Goal: Task Accomplishment & Management: Manage account settings

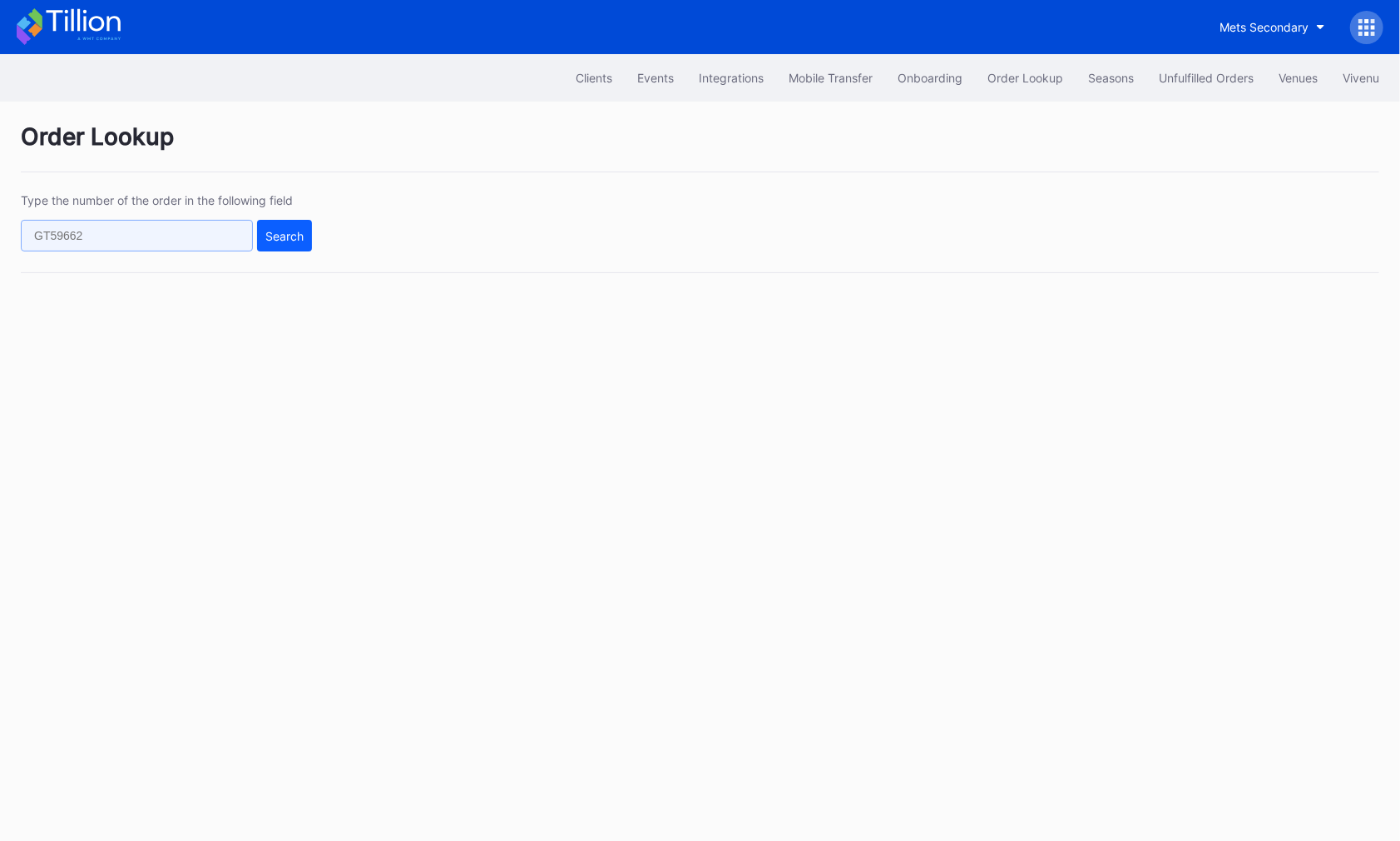
click at [147, 233] on input "text" at bounding box center [137, 235] width 232 height 31
paste input "0ry7ckwolgw"
click at [277, 233] on div "Search" at bounding box center [285, 235] width 39 height 14
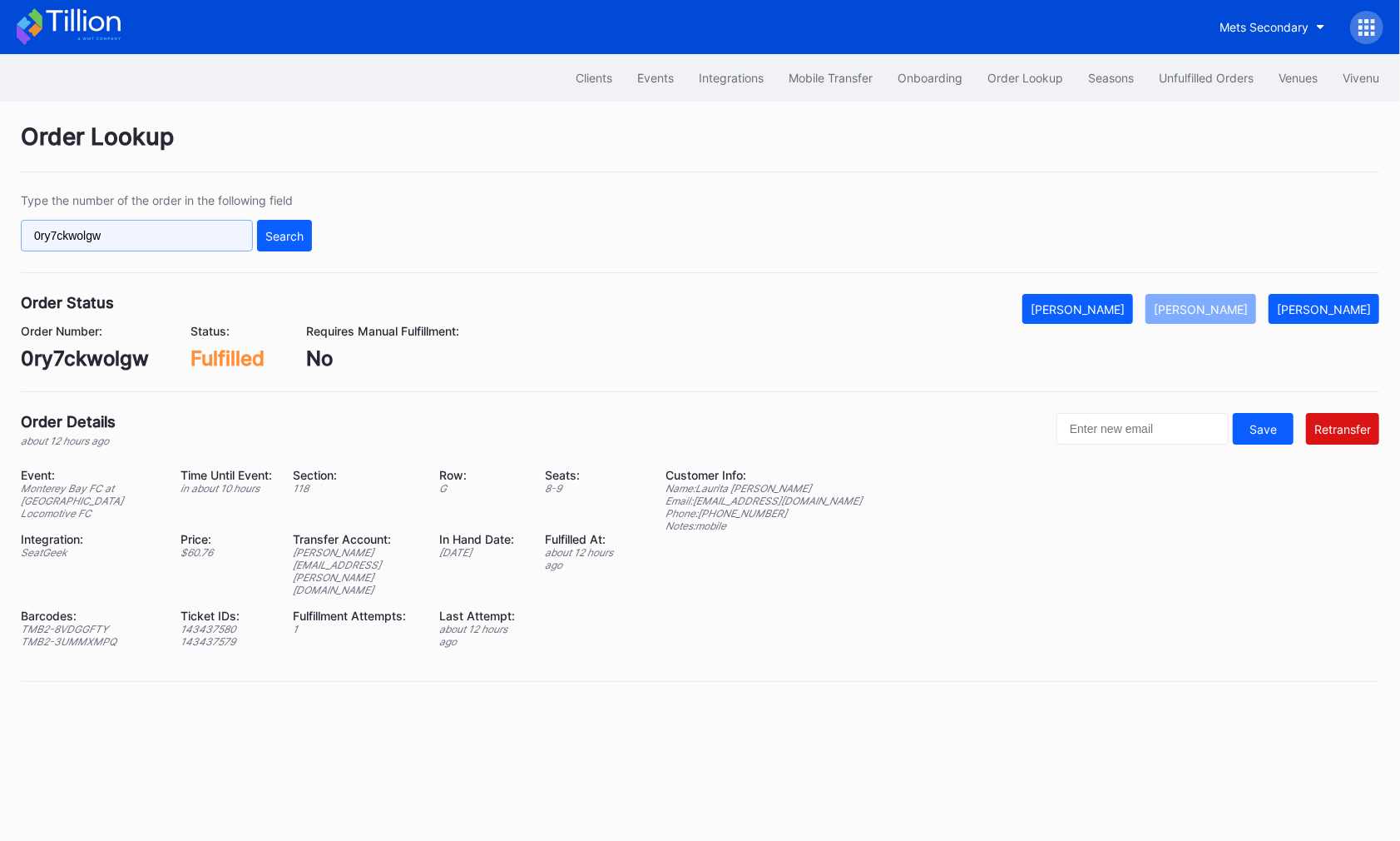
click at [169, 228] on input "0ry7ckwolgw" at bounding box center [137, 235] width 232 height 31
paste input "620905870"
click at [269, 229] on div "Search" at bounding box center [285, 235] width 39 height 14
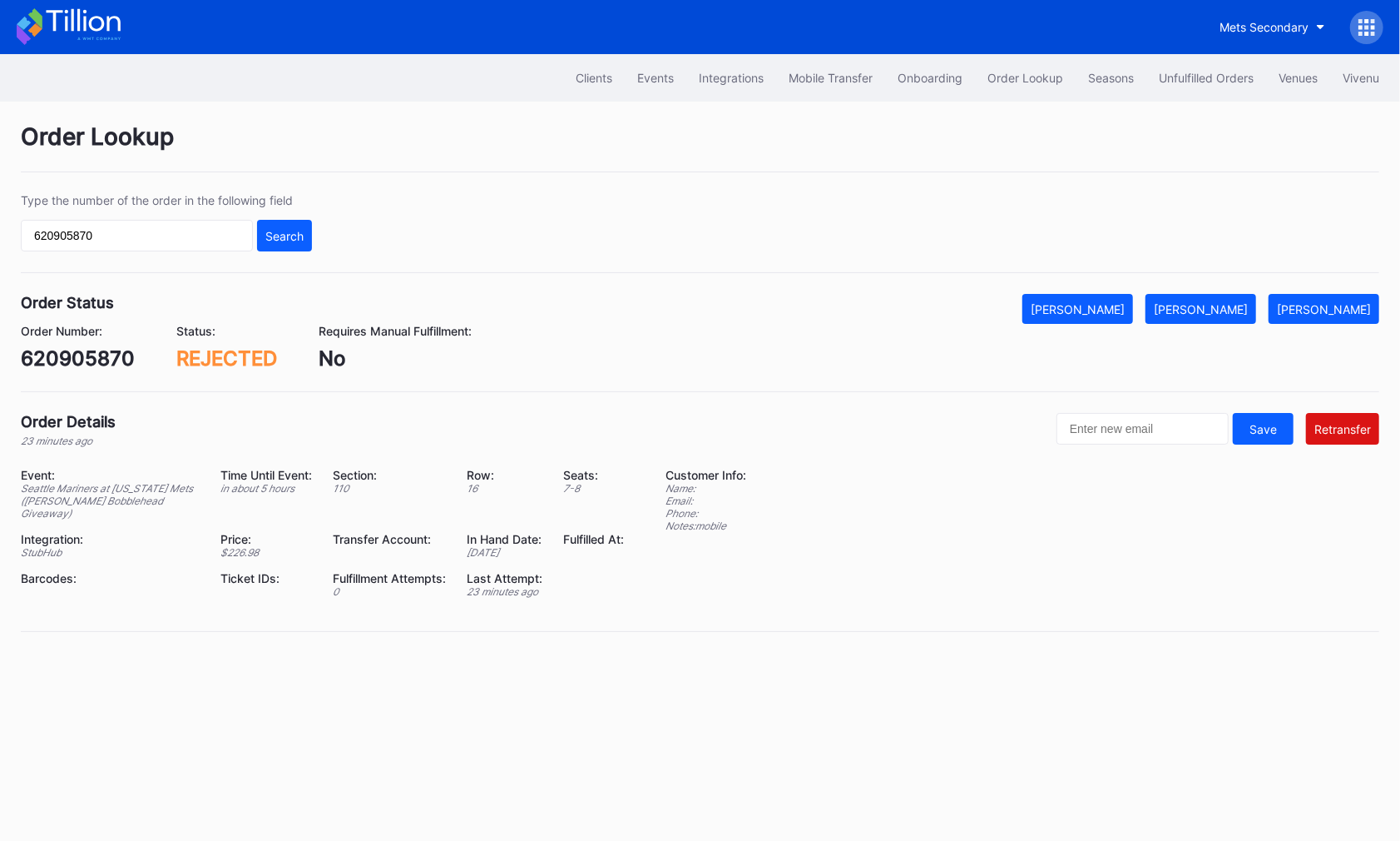
click at [1121, 312] on div "Mark Cancelled" at bounding box center [1078, 309] width 94 height 14
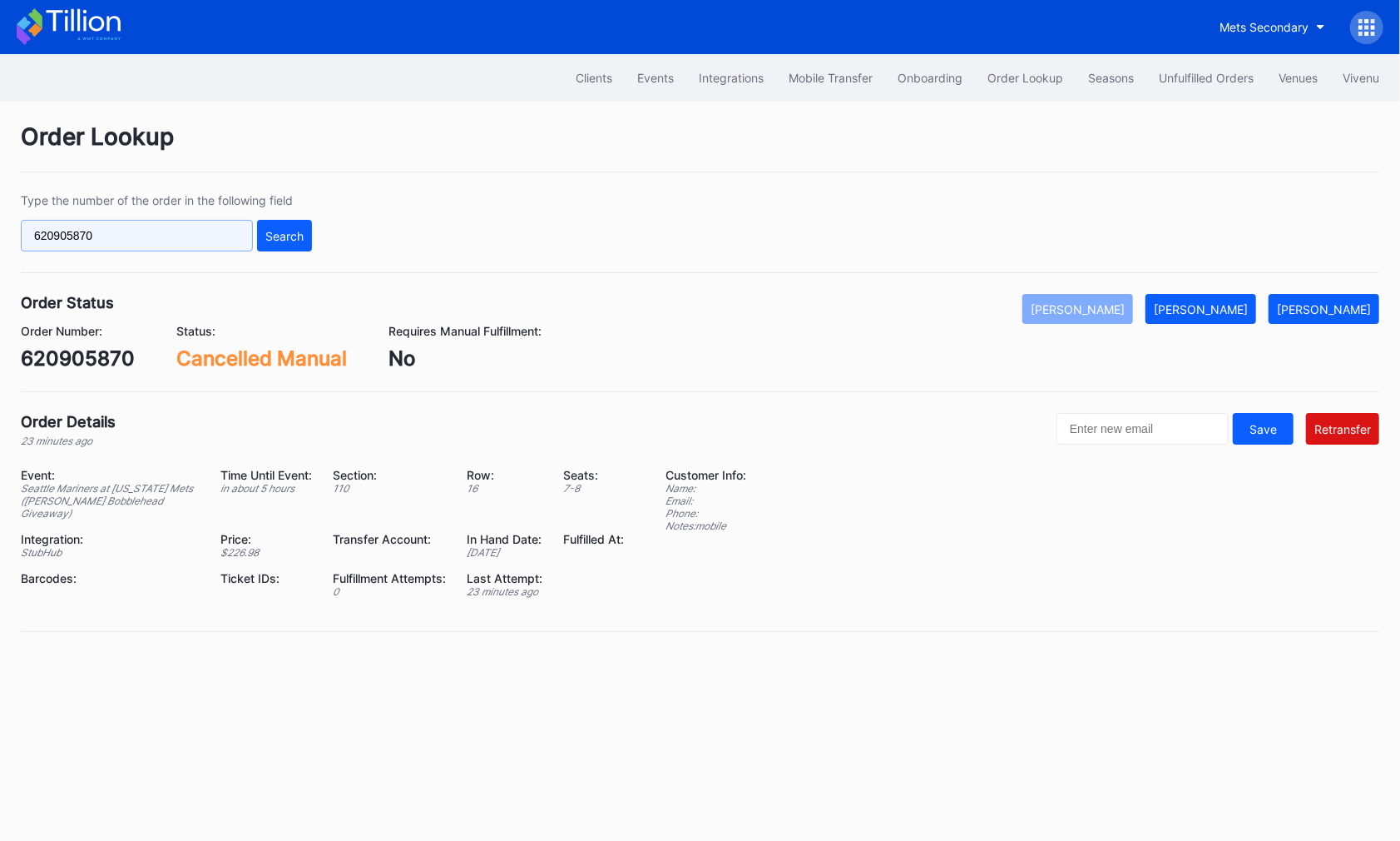
click at [210, 248] on input "620905870" at bounding box center [137, 235] width 232 height 31
paste input "6124"
type input "620906124"
click at [260, 234] on button "Search" at bounding box center [285, 235] width 55 height 31
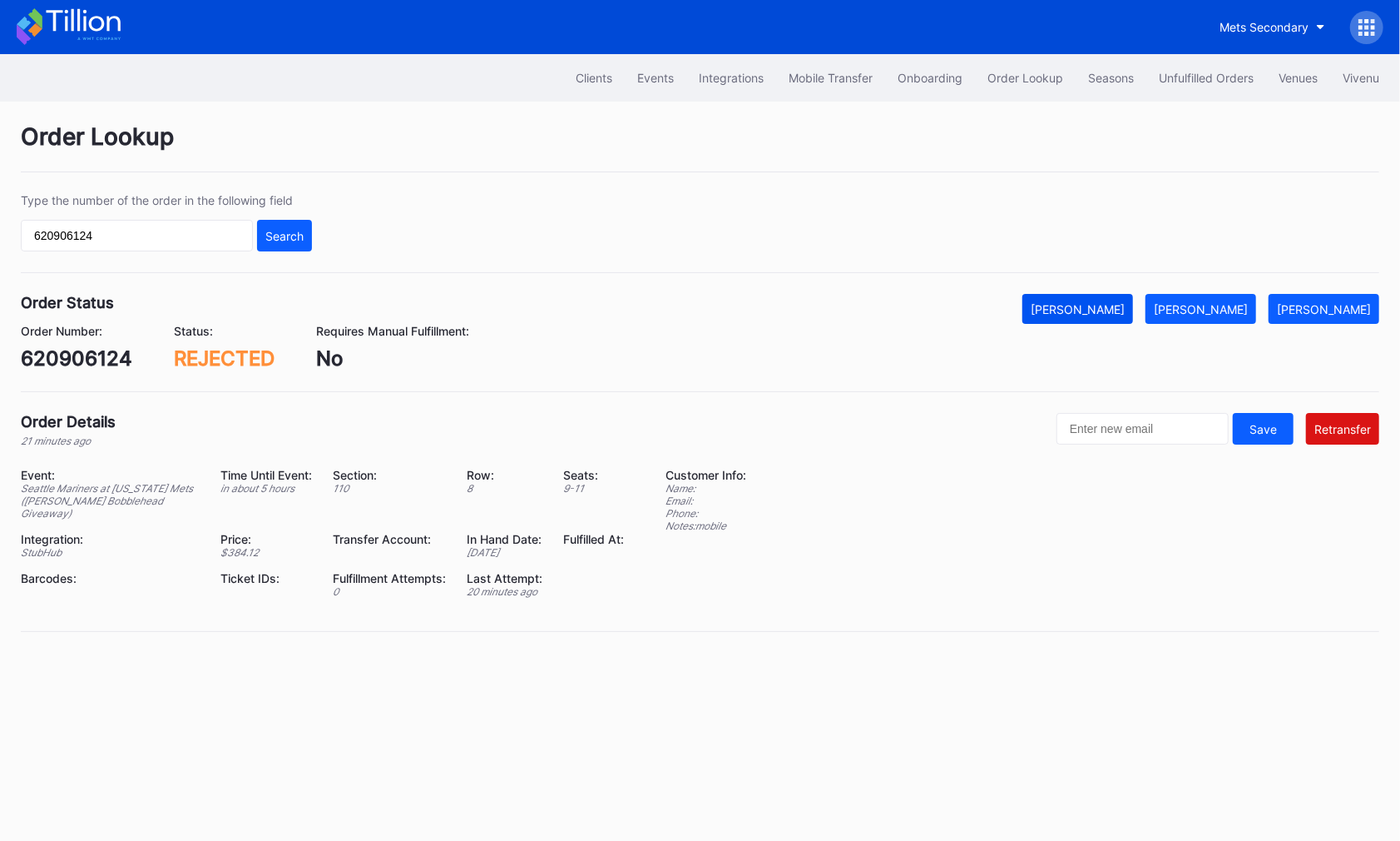
click at [1133, 318] on button "Mark Cancelled" at bounding box center [1078, 309] width 110 height 30
click at [1208, 73] on div "Unfulfilled Orders" at bounding box center [1206, 77] width 95 height 14
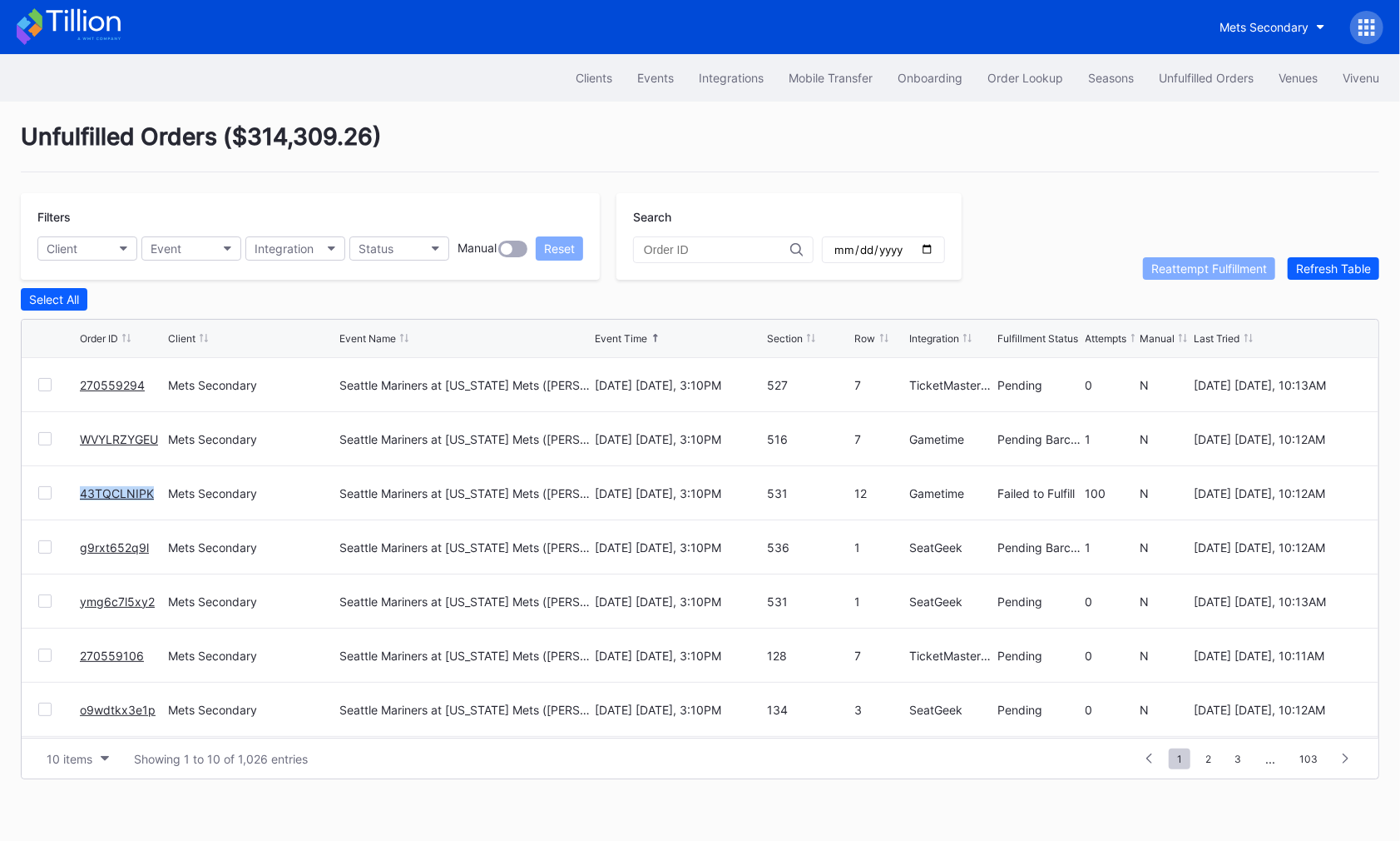
copy link "43TQCLNIPK"
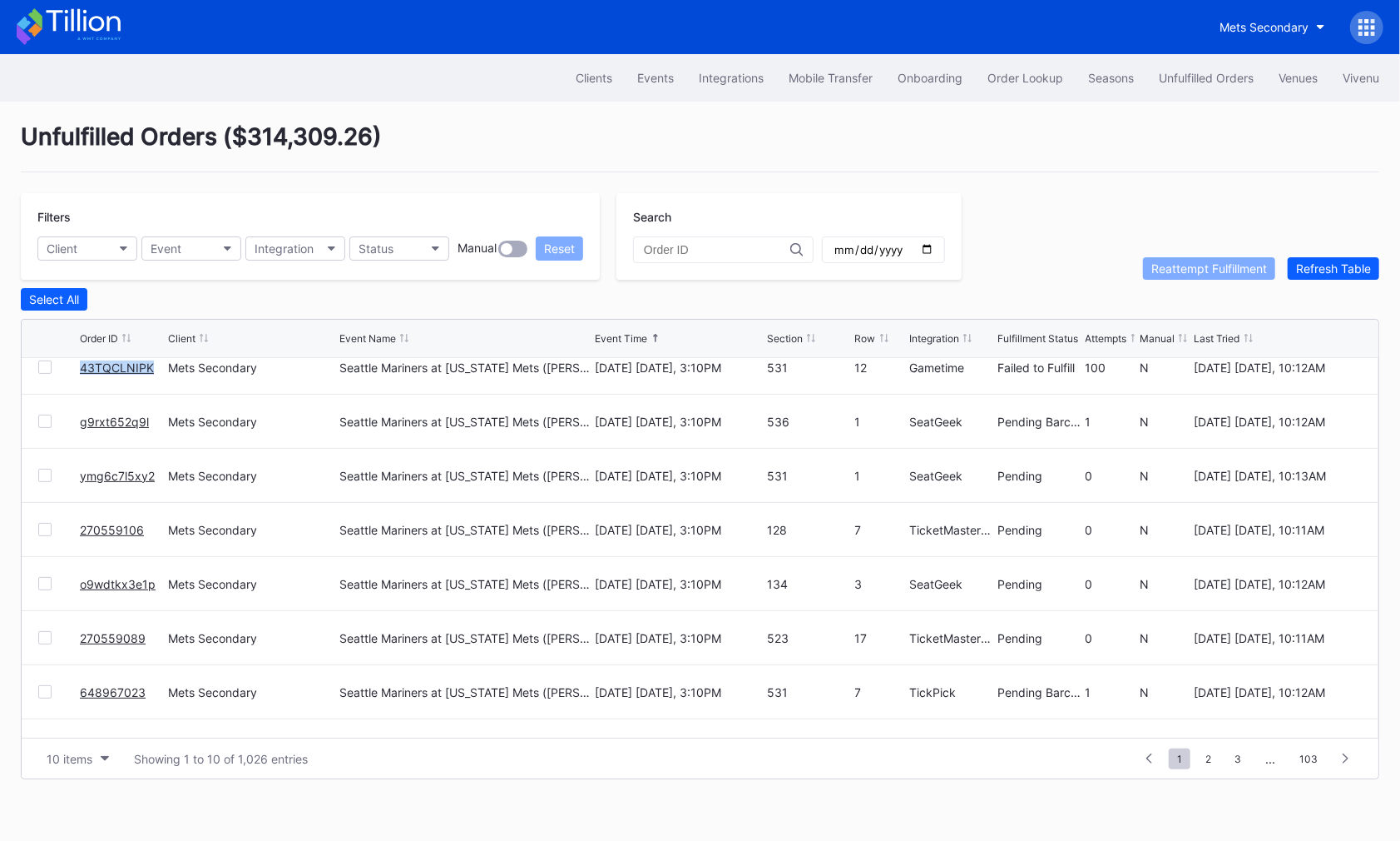
scroll to position [161, 0]
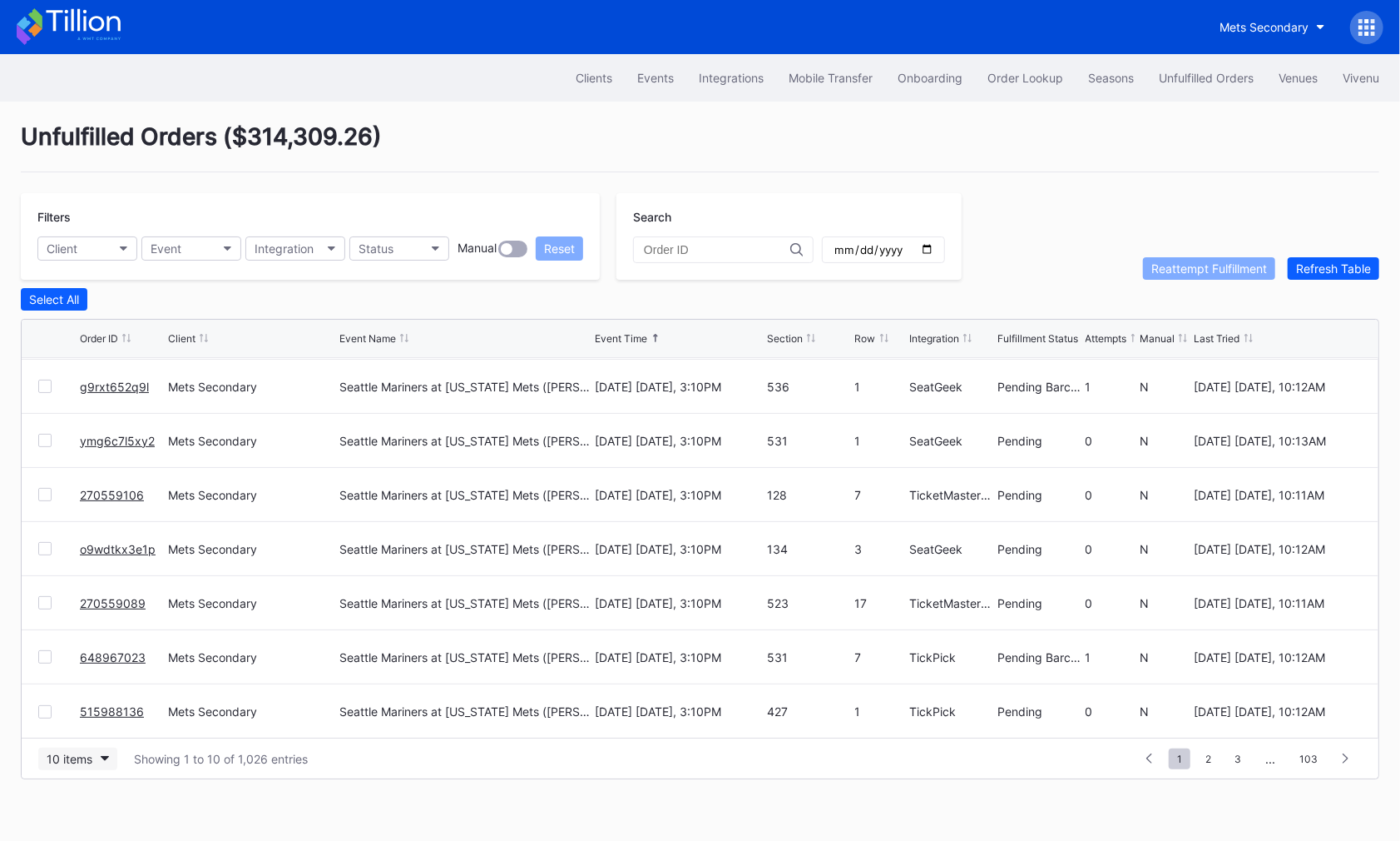
click at [73, 752] on div "10 items" at bounding box center [70, 758] width 46 height 14
click at [82, 655] on div "50 items" at bounding box center [74, 651] width 48 height 14
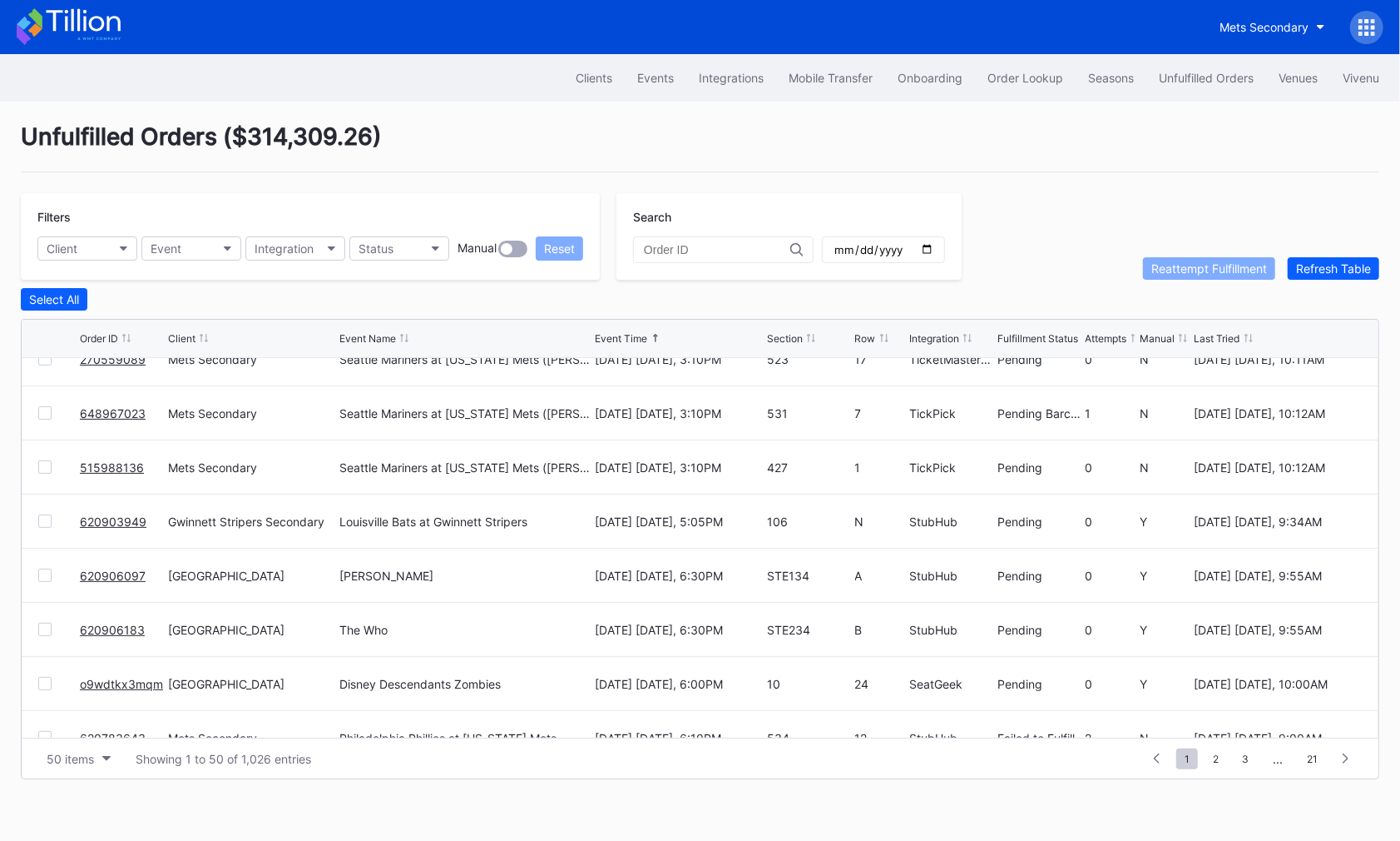
scroll to position [419, 0]
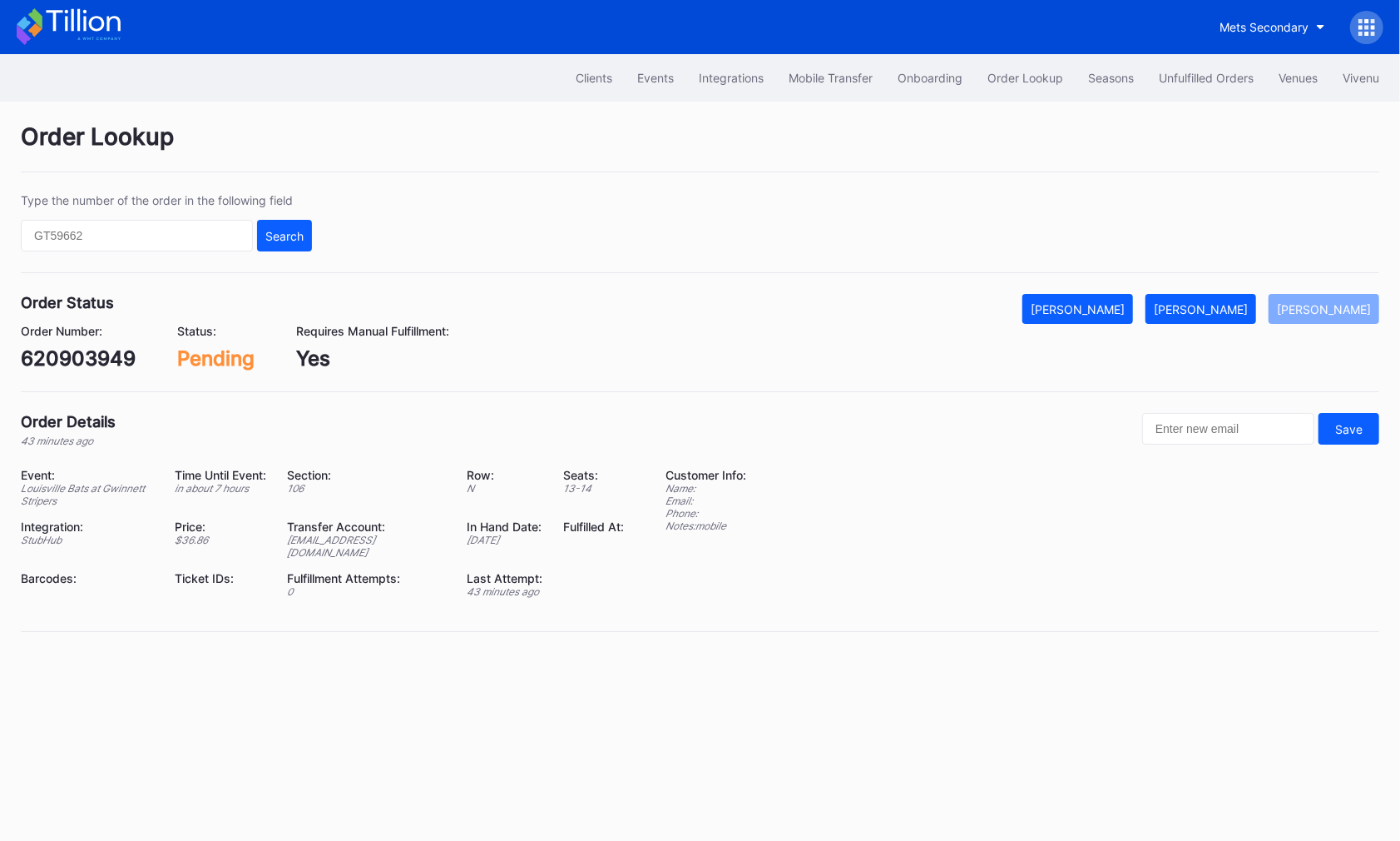
click at [64, 358] on div "620903949" at bounding box center [78, 358] width 115 height 24
copy div "620903949"
click at [1248, 311] on div "[PERSON_NAME]" at bounding box center [1201, 309] width 94 height 14
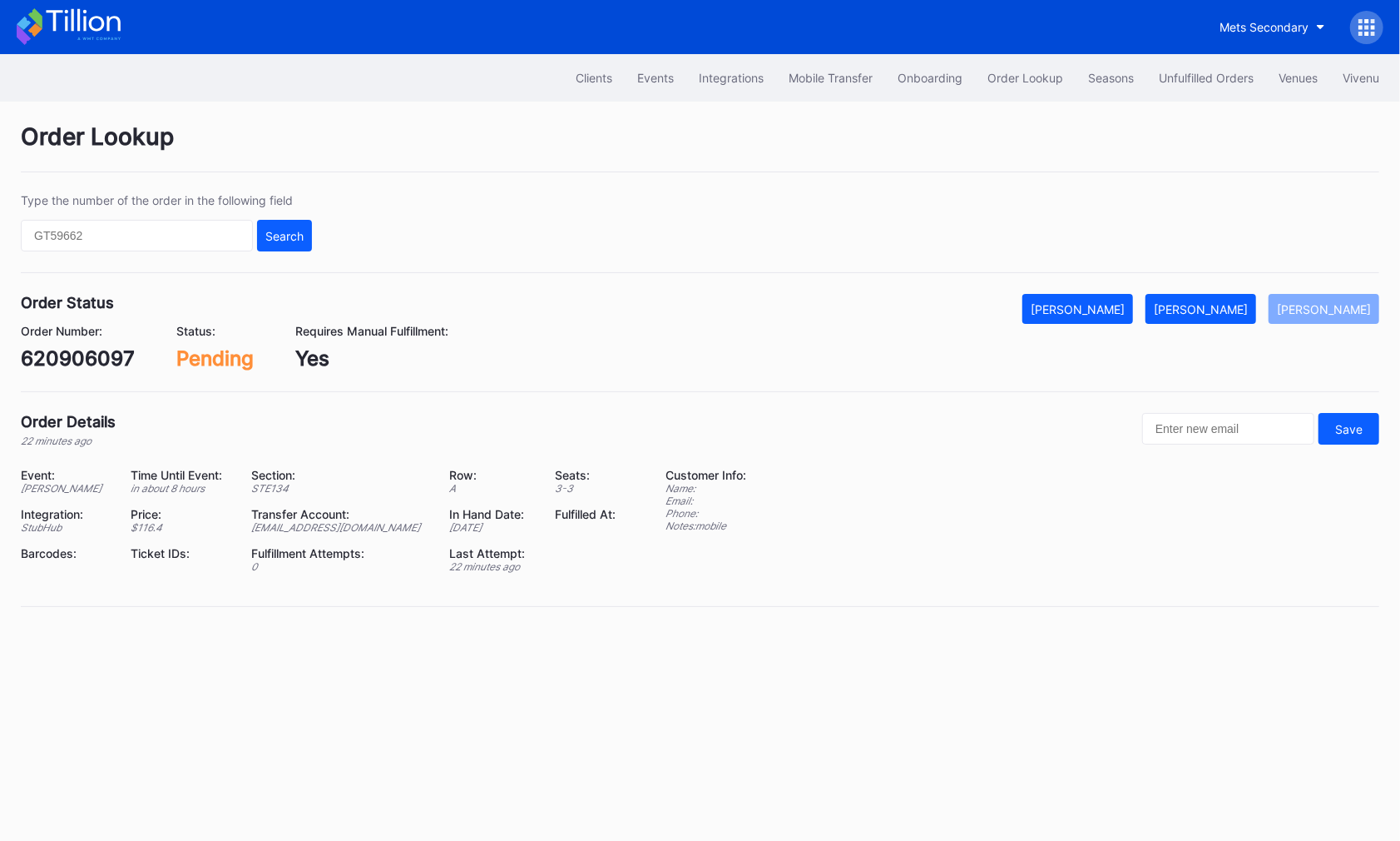
click at [115, 358] on div "620906097" at bounding box center [78, 358] width 114 height 24
copy div "620906097"
click at [1214, 302] on div "[PERSON_NAME]" at bounding box center [1201, 309] width 94 height 14
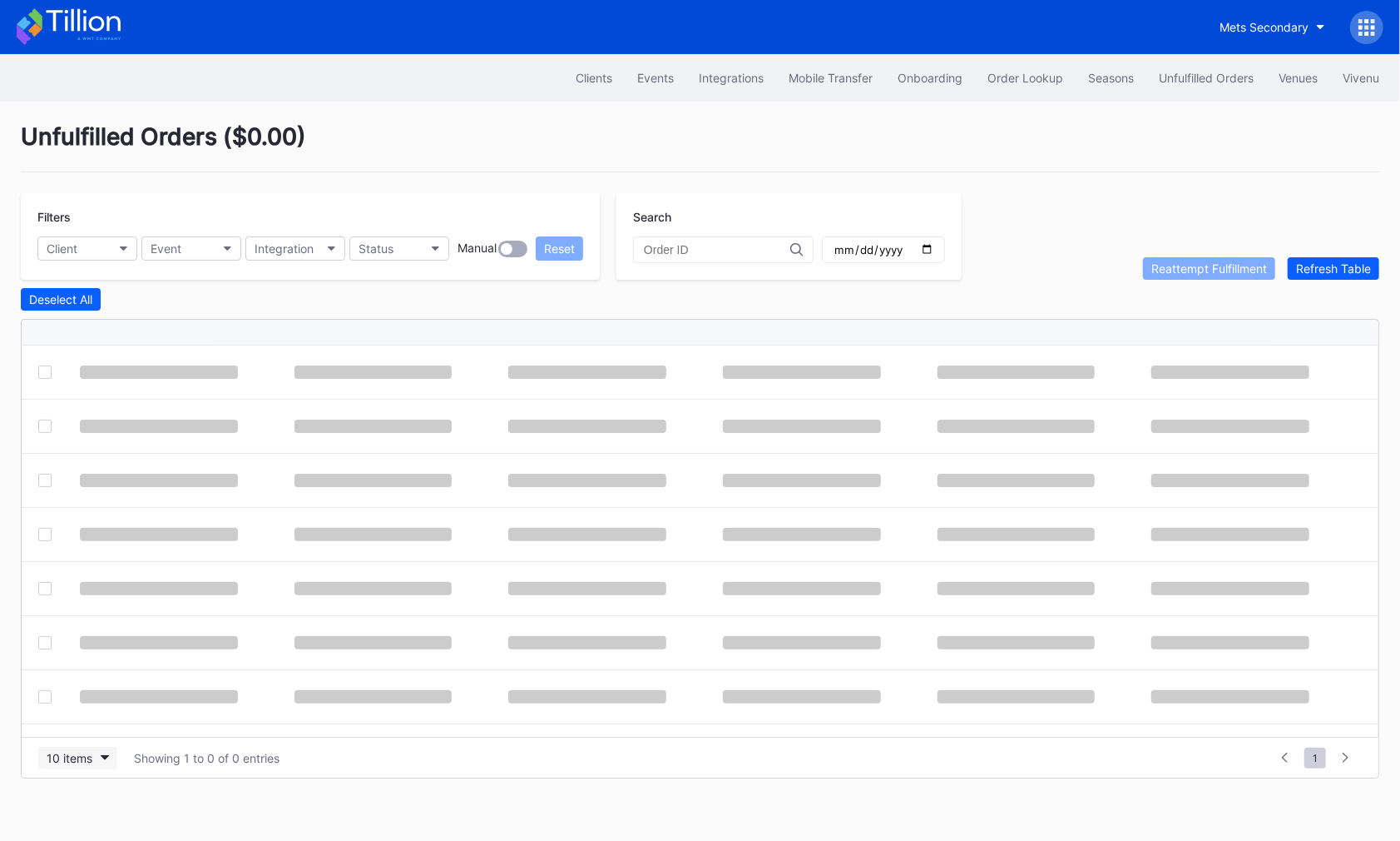
click at [83, 752] on div "10 items" at bounding box center [70, 757] width 46 height 14
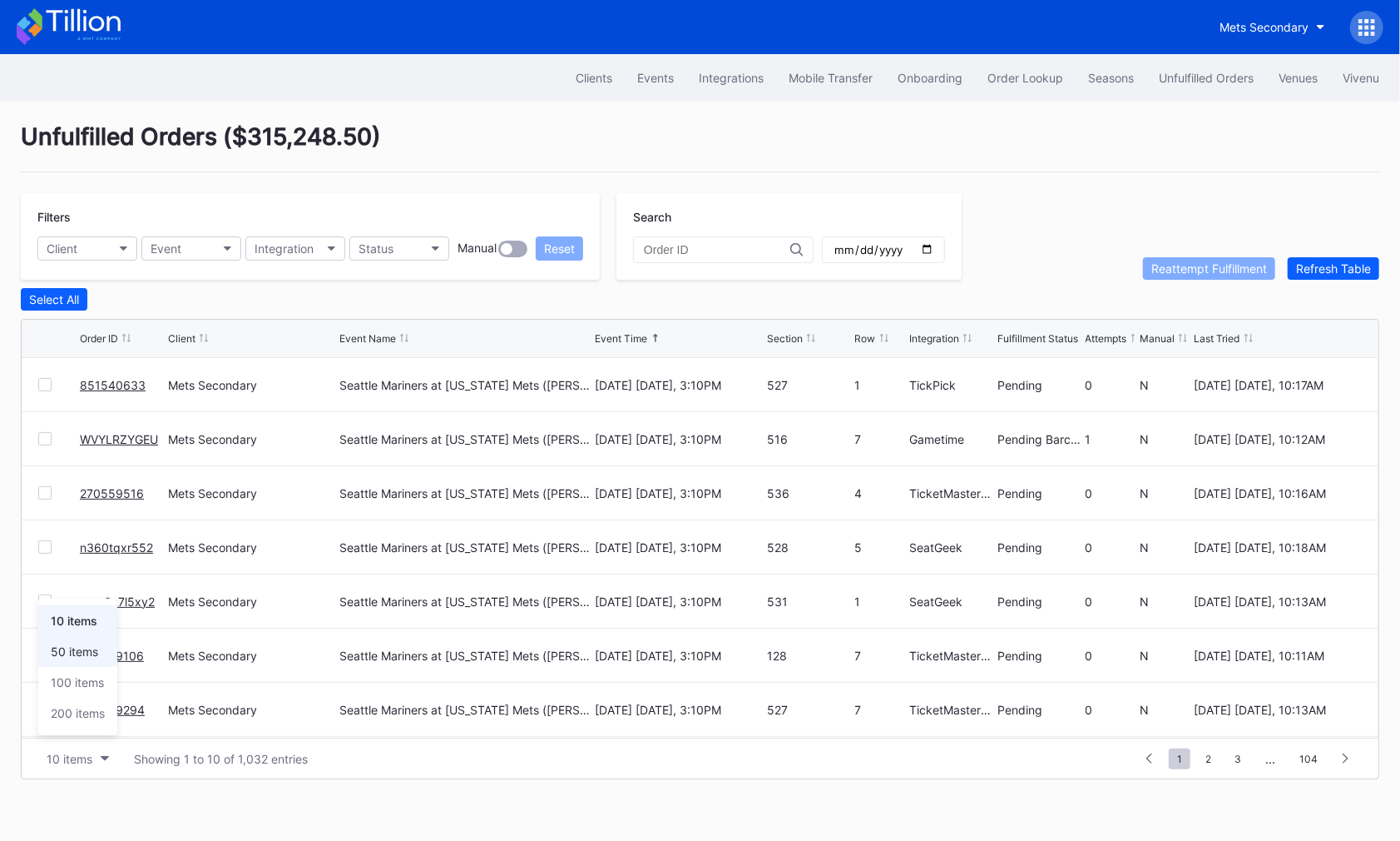
click at [71, 642] on div "50 items" at bounding box center [78, 652] width 79 height 31
